Goal: Transaction & Acquisition: Subscribe to service/newsletter

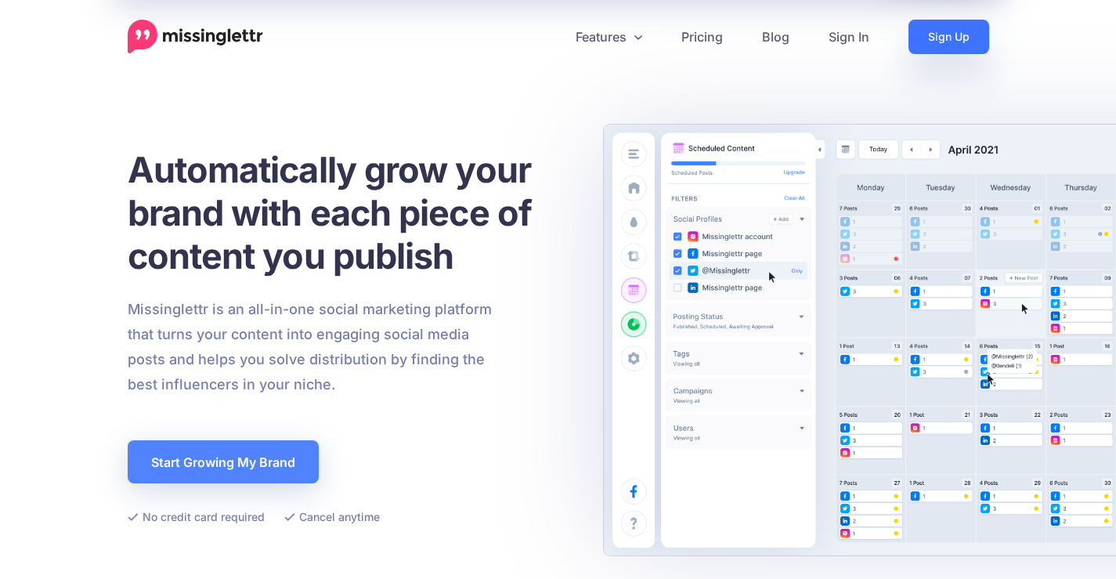
click at [937, 42] on link "Sign Up" at bounding box center [948, 37] width 81 height 34
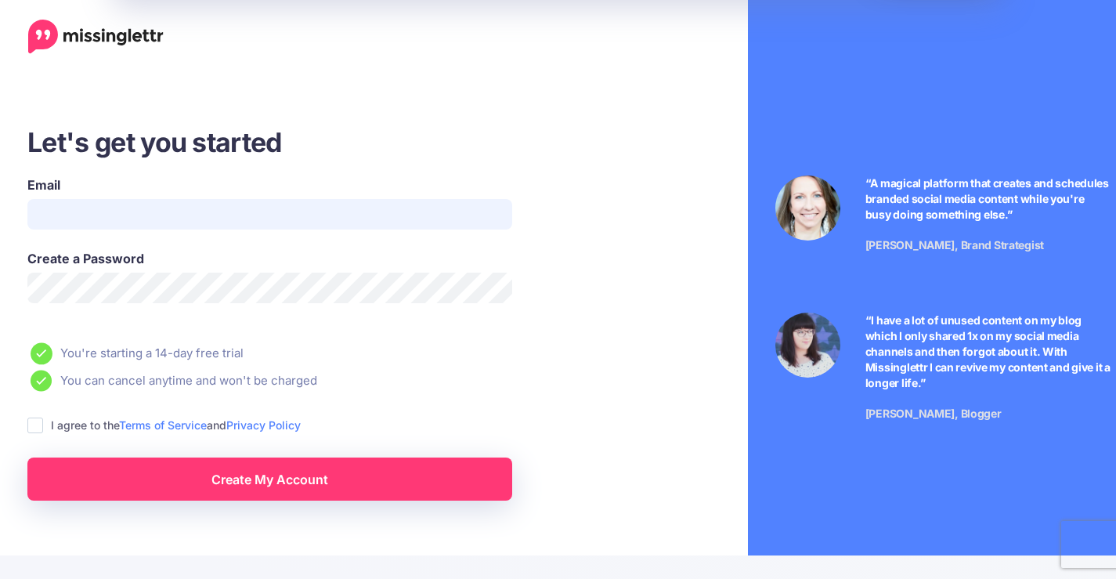
click at [100, 222] on input "Email" at bounding box center [269, 214] width 485 height 31
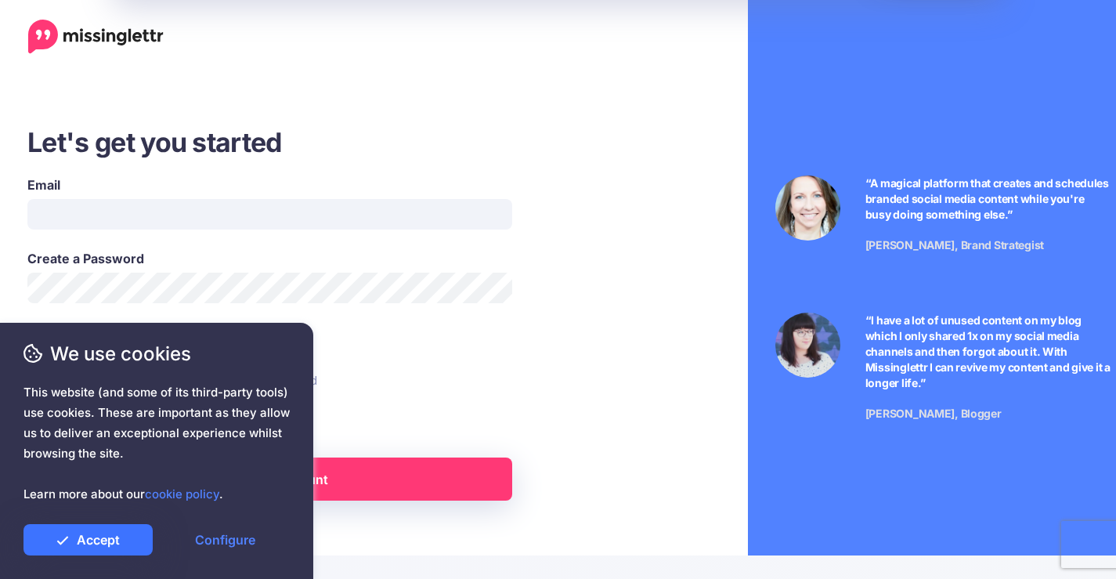
click at [84, 548] on link "Accept" at bounding box center [87, 539] width 129 height 31
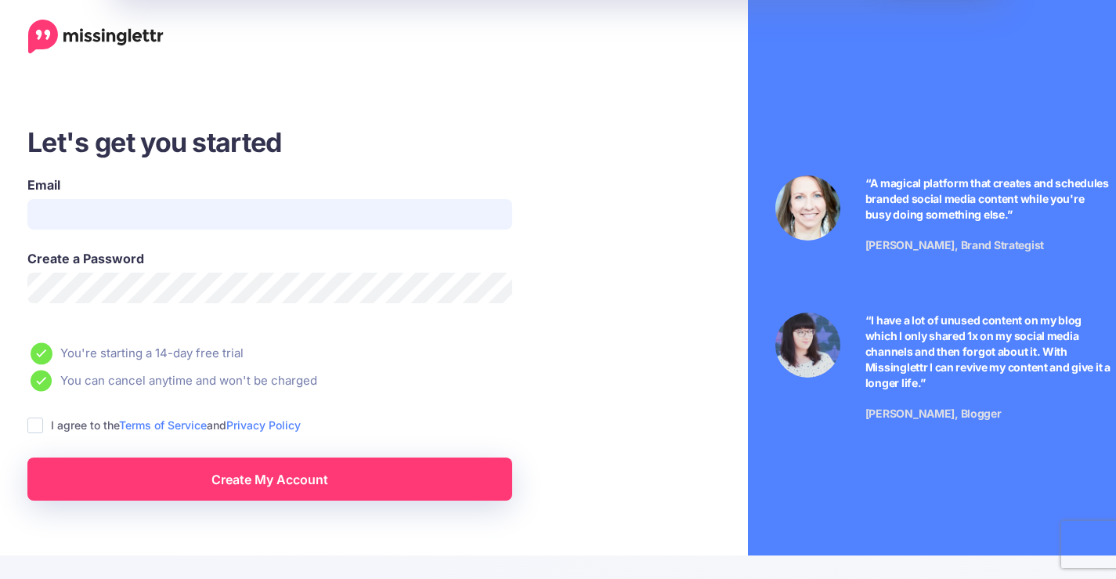
click at [154, 212] on input "Email" at bounding box center [269, 214] width 485 height 31
type input "**********"
drag, startPoint x: 9, startPoint y: 217, endPoint x: 0, endPoint y: 217, distance: 9.4
click at [0, 217] on div "**********" at bounding box center [320, 313] width 641 height 376
click at [83, 216] on input "Email" at bounding box center [269, 214] width 485 height 31
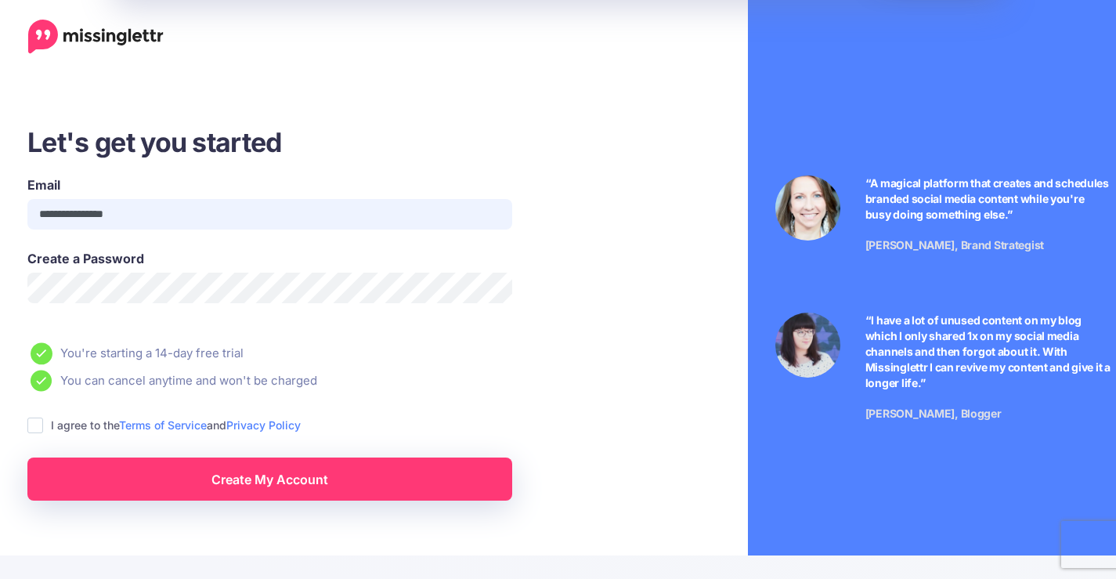
drag, startPoint x: 172, startPoint y: 215, endPoint x: 0, endPoint y: 143, distance: 186.5
click at [0, 204] on div "**********" at bounding box center [320, 313] width 641 height 376
type input "**********"
click at [38, 424] on span "This website (and some of its third-party tools) use cookies. These are importa…" at bounding box center [156, 443] width 266 height 122
click at [38, 422] on span "This website (and some of its third-party tools) use cookies. These are importa…" at bounding box center [156, 443] width 266 height 122
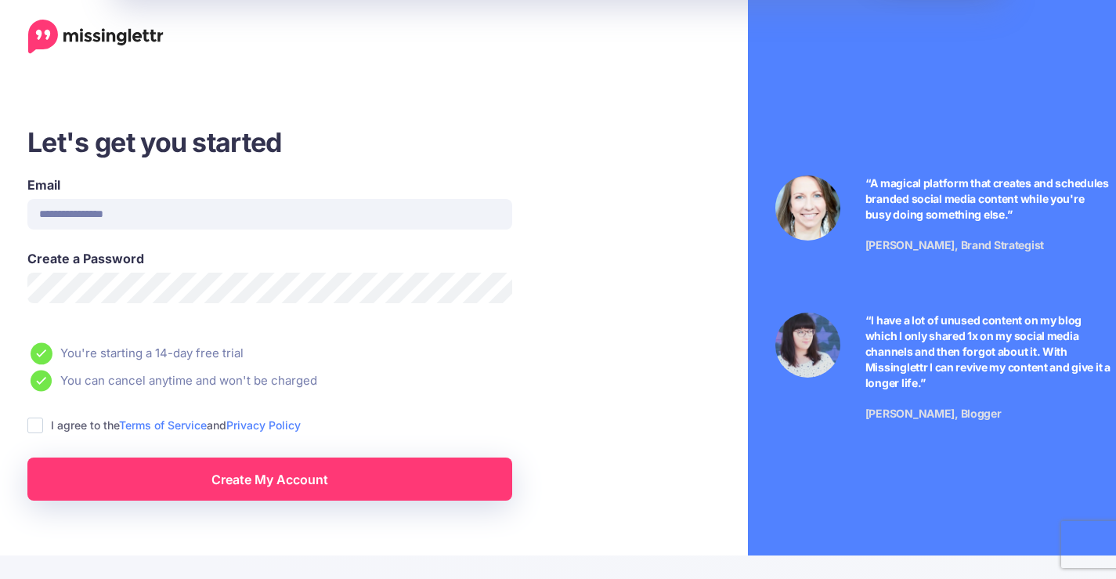
click at [38, 432] on span "This website (and some of its third-party tools) use cookies. These are importa…" at bounding box center [156, 443] width 266 height 122
click at [35, 431] on span "This website (and some of its third-party tools) use cookies. These are importa…" at bounding box center [156, 443] width 266 height 122
click at [32, 425] on span "This website (and some of its third-party tools) use cookies. These are importa…" at bounding box center [156, 443] width 266 height 122
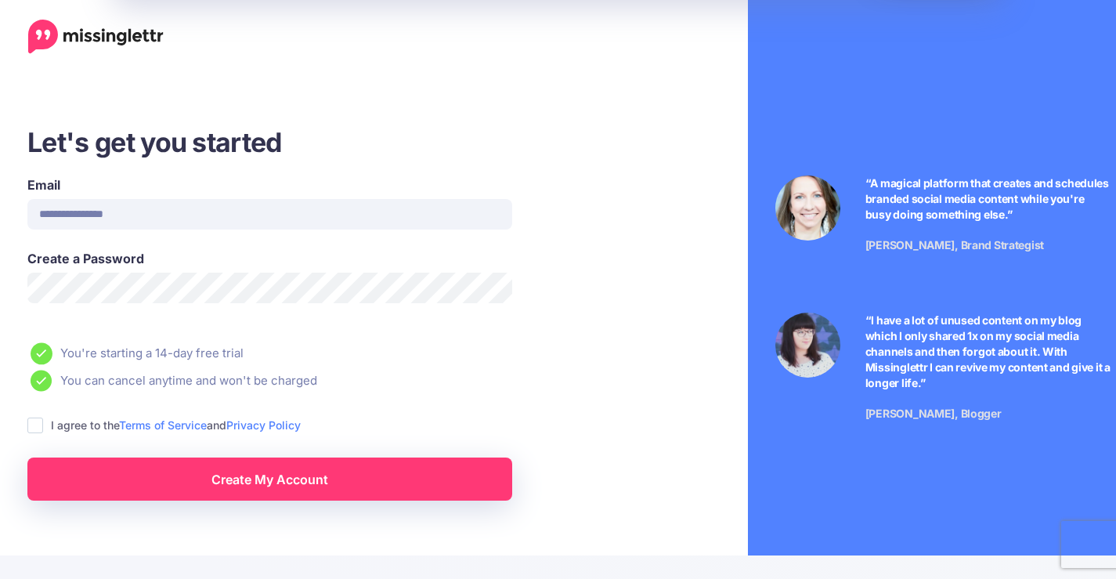
click at [32, 425] on span "This website (and some of its third-party tools) use cookies. These are importa…" at bounding box center [156, 443] width 266 height 122
click at [143, 488] on span "This website (and some of its third-party tools) use cookies. These are importa…" at bounding box center [156, 443] width 266 height 122
click at [226, 475] on span "This website (and some of its third-party tools) use cookies. These are importa…" at bounding box center [156, 443] width 266 height 122
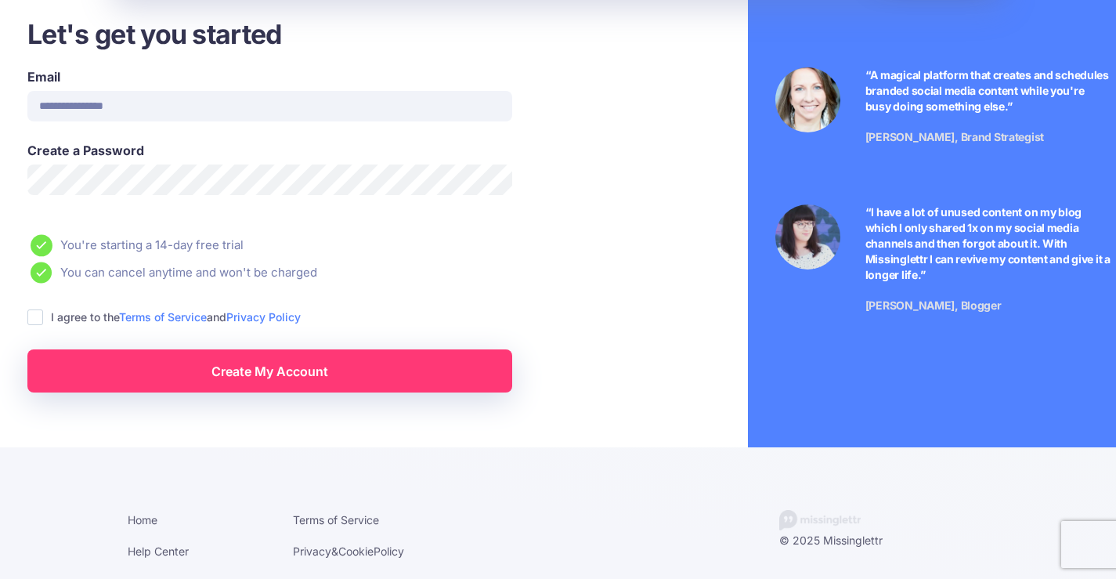
scroll to position [118, 0]
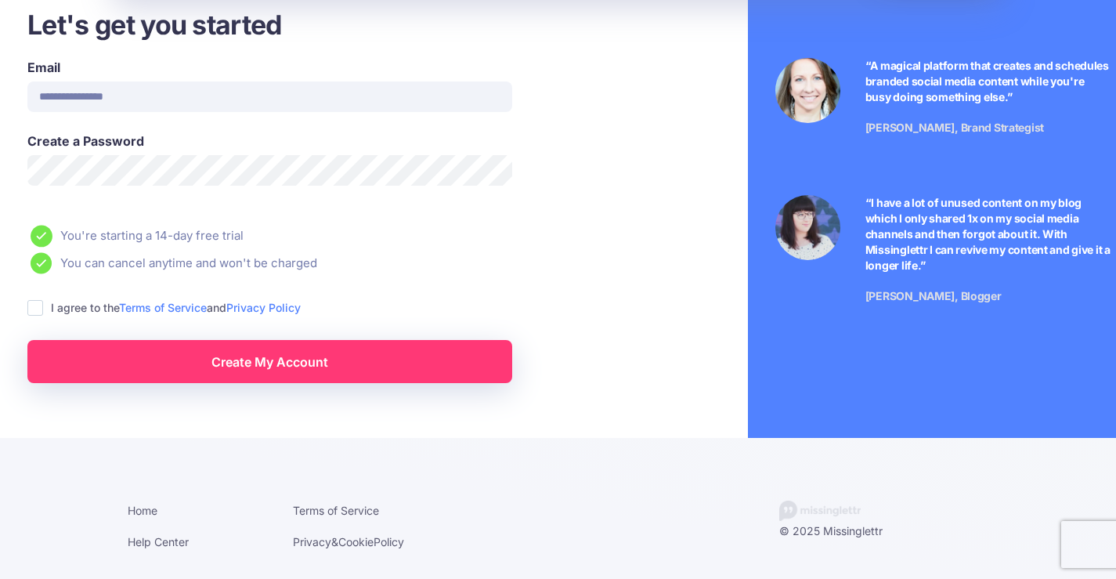
click at [36, 311] on ins at bounding box center [35, 308] width 16 height 16
click at [19, 300] on div "**********" at bounding box center [321, 195] width 618 height 376
click at [26, 305] on div "**********" at bounding box center [321, 195] width 618 height 376
click at [30, 307] on ins at bounding box center [35, 308] width 16 height 16
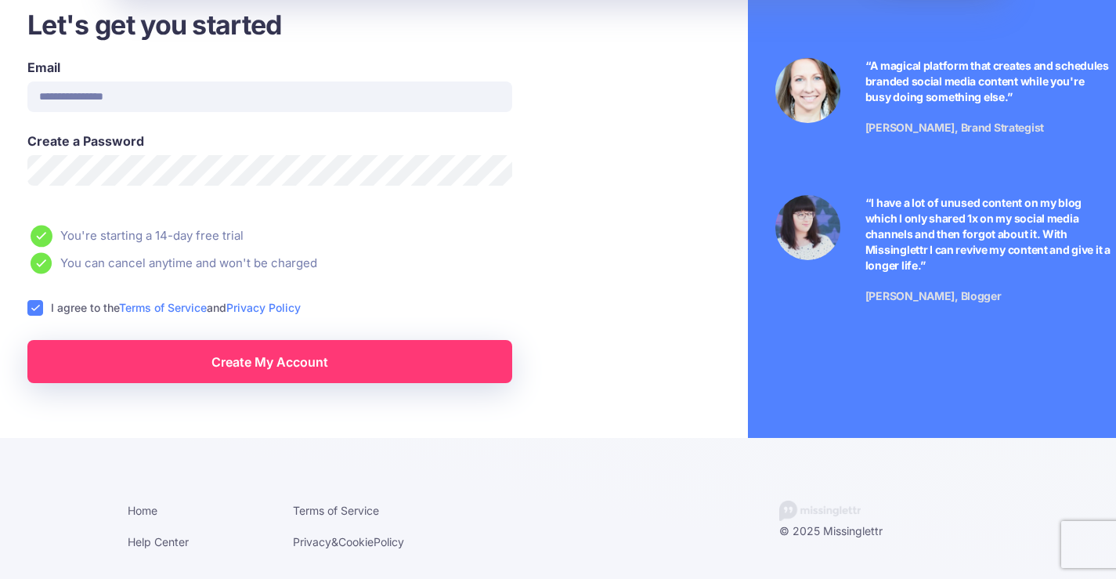
click at [85, 355] on span "We use cookies" at bounding box center [156, 353] width 266 height 27
click at [244, 369] on div "We use cookies This website (and some of its third-party tools) use cookies. Th…" at bounding box center [156, 447] width 266 height 215
click at [249, 365] on span "We use cookies" at bounding box center [156, 353] width 266 height 27
click at [252, 362] on span "We use cookies" at bounding box center [156, 353] width 266 height 27
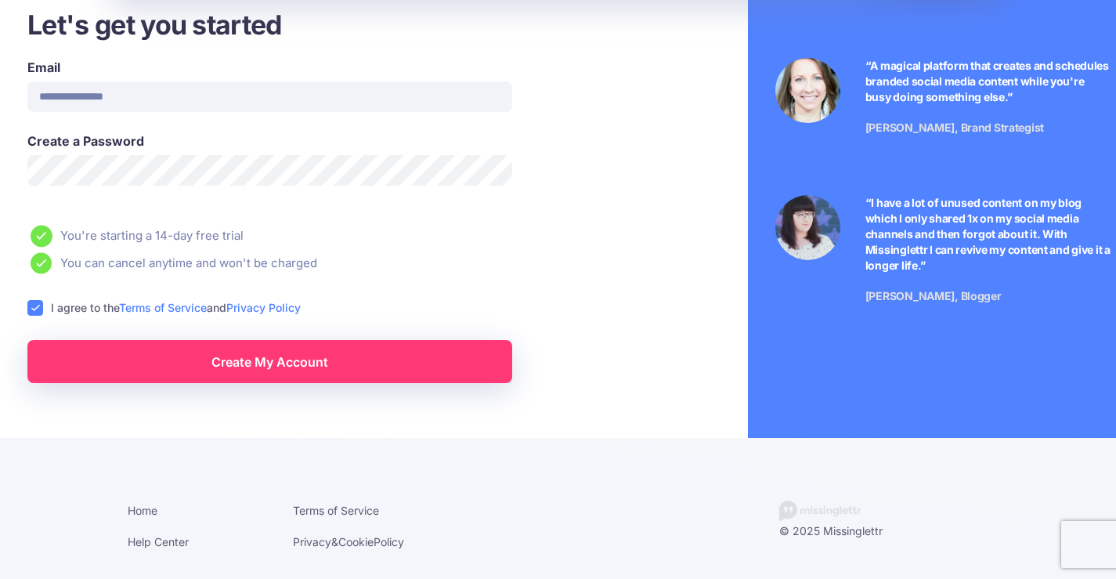
click at [278, 369] on div "We use cookies This website (and some of its third-party tools) use cookies. Th…" at bounding box center [156, 447] width 266 height 215
click at [278, 364] on span "We use cookies" at bounding box center [156, 353] width 266 height 27
click at [276, 356] on span "We use cookies" at bounding box center [156, 353] width 266 height 27
click at [275, 354] on span "We use cookies" at bounding box center [156, 353] width 266 height 27
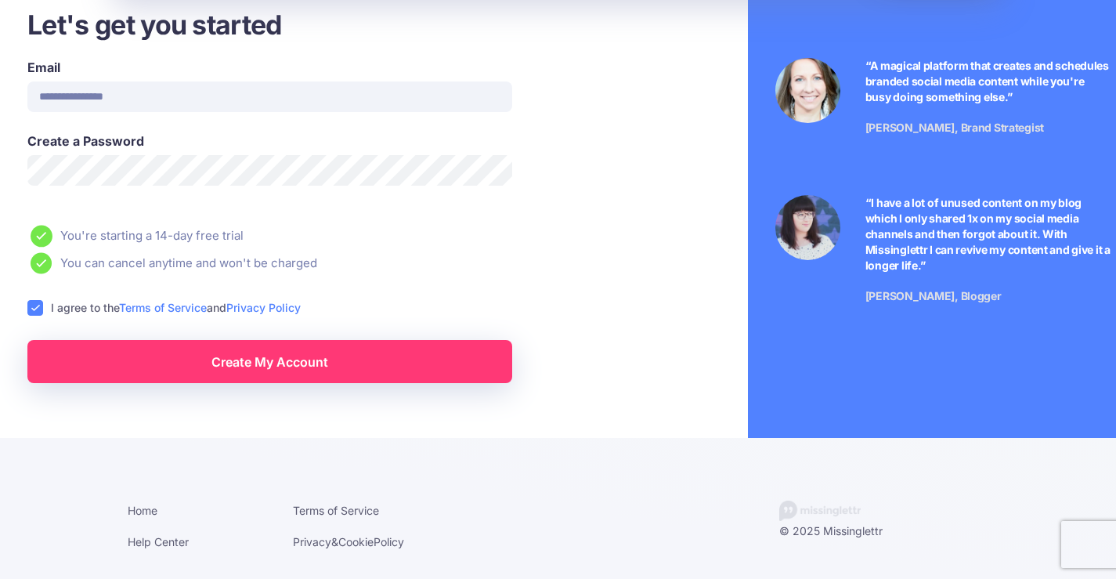
click at [381, 375] on link "Create My Account" at bounding box center [269, 361] width 485 height 43
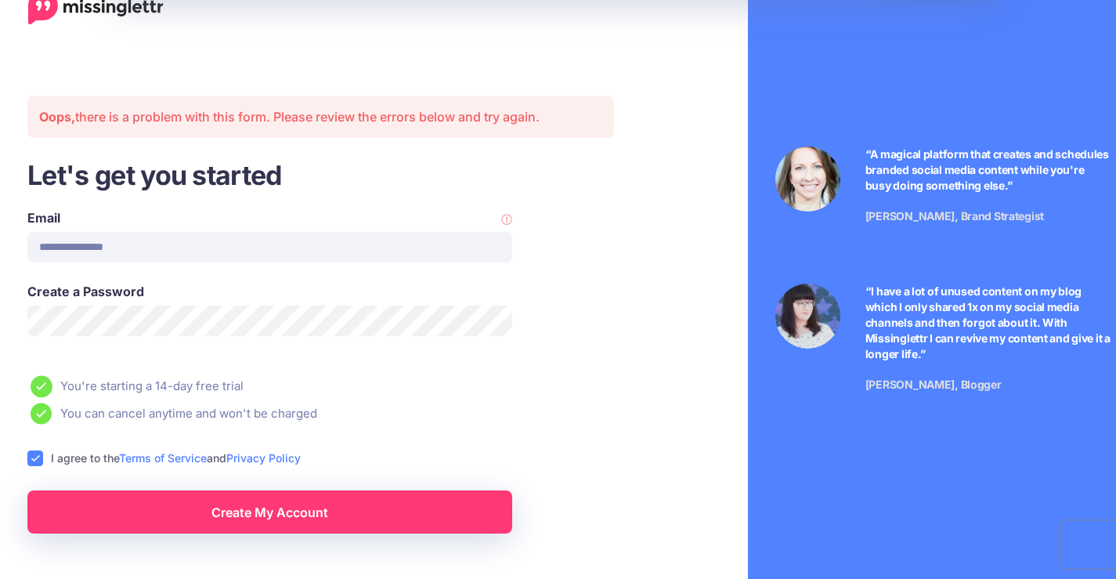
scroll to position [0, 0]
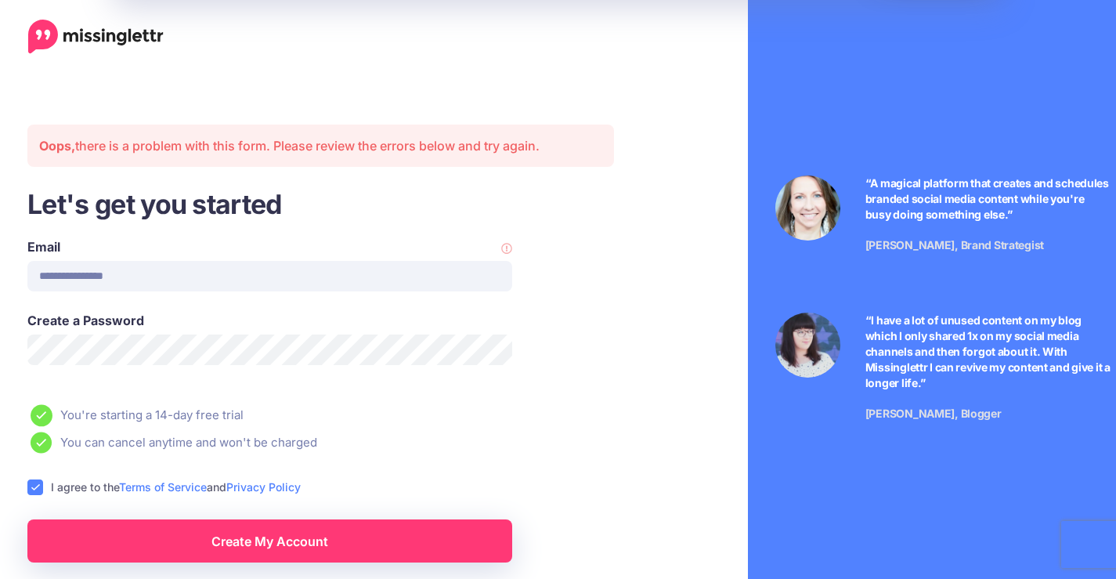
click at [165, 353] on span "We use cookies" at bounding box center [156, 353] width 266 height 27
click at [161, 338] on div "We use cookies This website (and some of its third-party tools) use cookies. Th…" at bounding box center [156, 451] width 313 height 256
click at [139, 359] on span "We use cookies" at bounding box center [156, 353] width 266 height 27
drag, startPoint x: 144, startPoint y: 353, endPoint x: 135, endPoint y: 351, distance: 9.7
click at [141, 352] on span "We use cookies" at bounding box center [156, 353] width 266 height 27
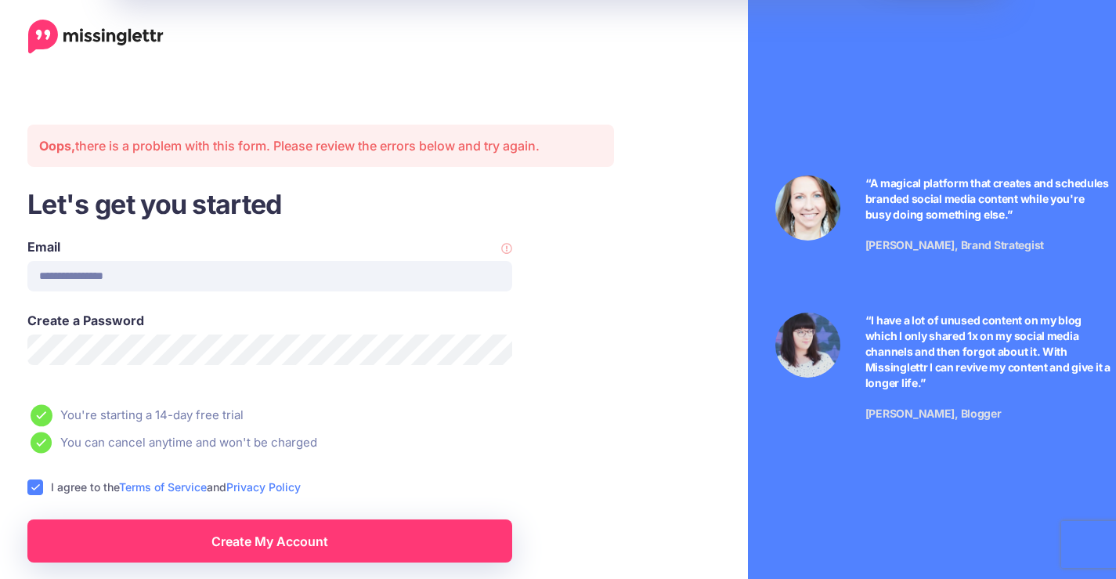
click at [133, 349] on span "We use cookies" at bounding box center [156, 353] width 266 height 27
click at [134, 348] on span "We use cookies" at bounding box center [156, 353] width 266 height 27
click at [135, 349] on span "We use cookies" at bounding box center [156, 353] width 266 height 27
